Goal: Book appointment/travel/reservation

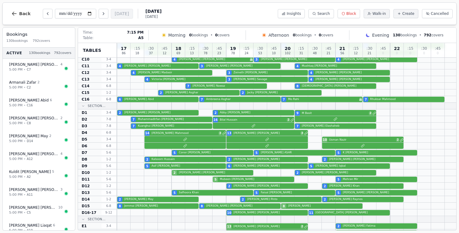
scroll to position [328, 0]
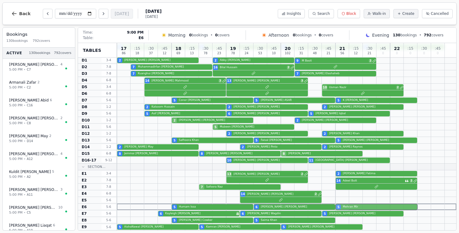
drag, startPoint x: 349, startPoint y: 128, endPoint x: 348, endPoint y: 210, distance: 82.2
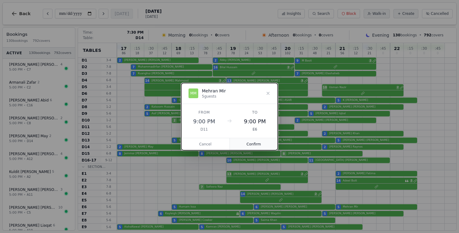
click at [255, 148] on button "Confirm" at bounding box center [254, 144] width 48 height 12
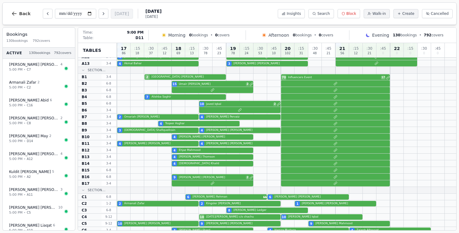
scroll to position [0, 0]
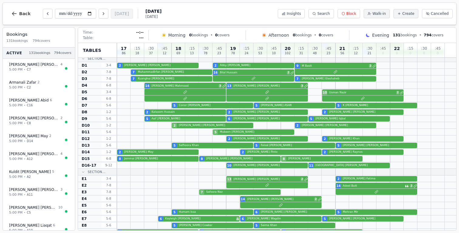
scroll to position [328, 0]
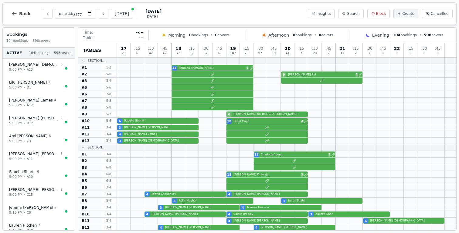
scroll to position [328, 0]
